Goal: Information Seeking & Learning: Check status

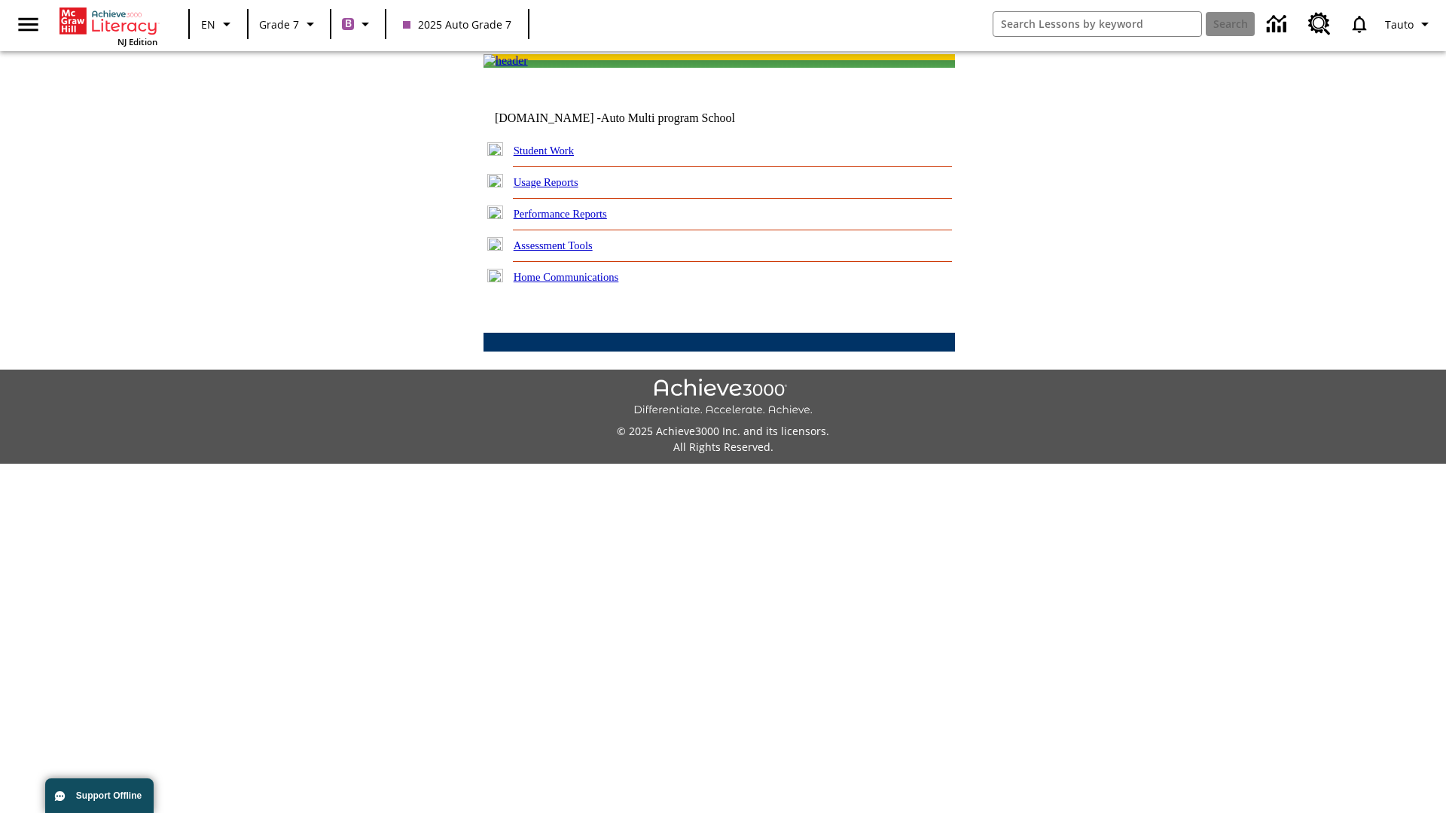
click at [576, 220] on link "Performance Reports" at bounding box center [560, 214] width 93 height 12
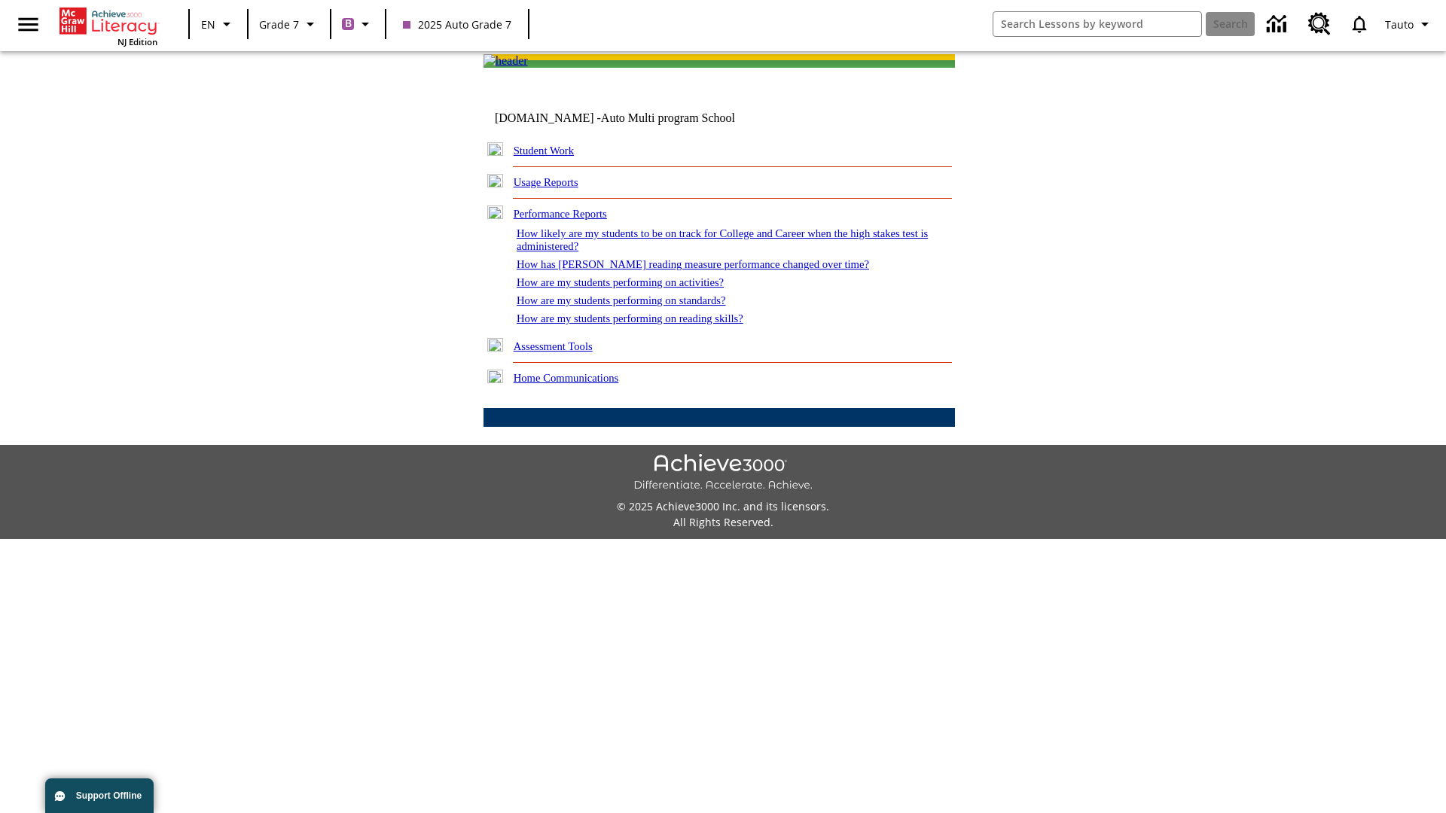
click at [645, 325] on link "How are my students performing on reading skills?" at bounding box center [630, 319] width 227 height 12
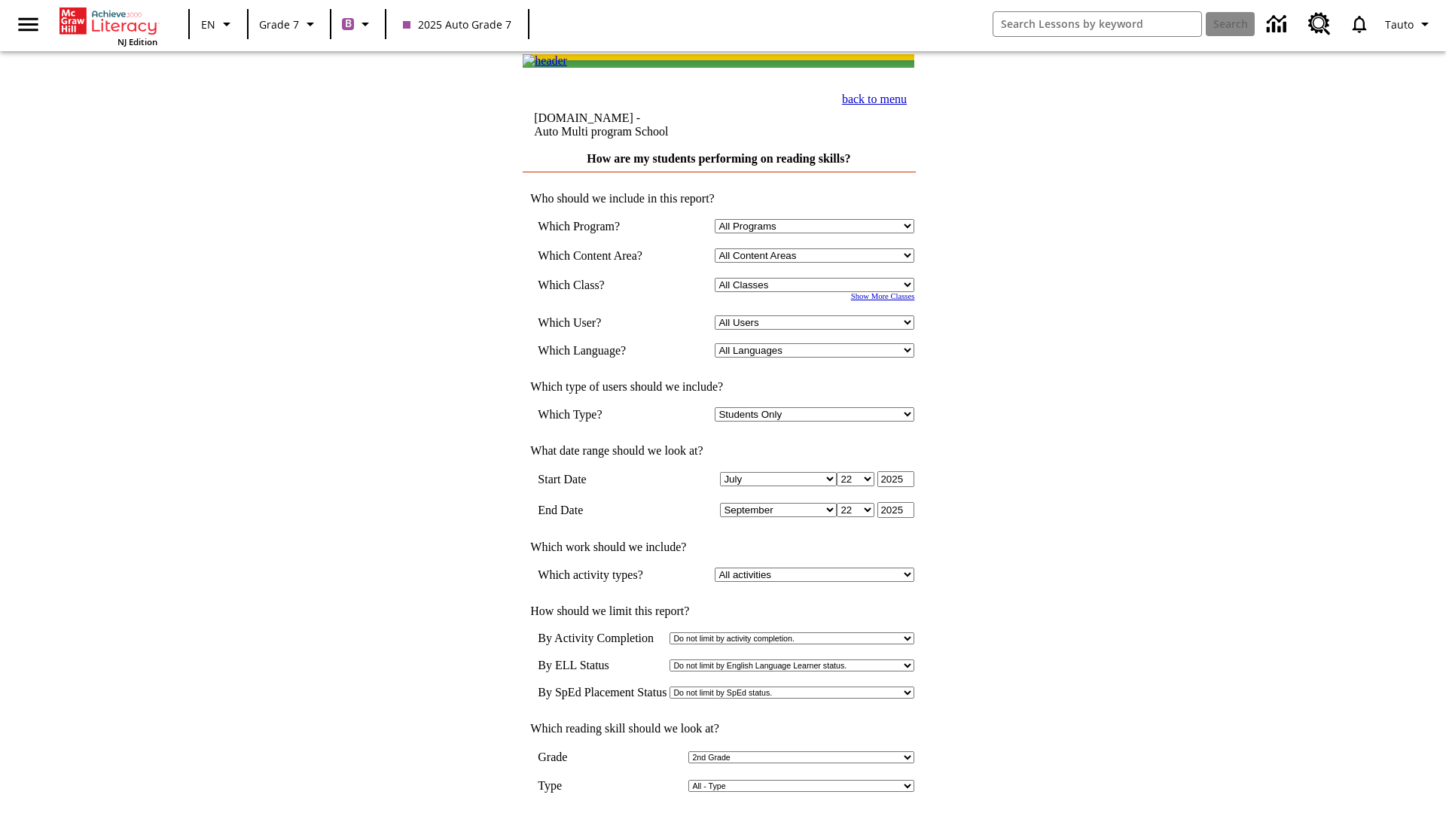
select select "2"
click at [720, 813] on input "View Report" at bounding box center [719, 829] width 72 height 17
select select "2348140"
